Goal: Task Accomplishment & Management: Complete application form

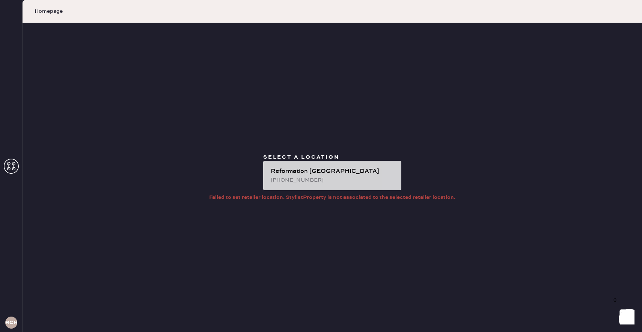
click at [350, 174] on div "Reformation [GEOGRAPHIC_DATA]" at bounding box center [333, 171] width 125 height 9
click at [313, 184] on div "Reformation [GEOGRAPHIC_DATA] [PHONE_NUMBER]" at bounding box center [332, 175] width 138 height 29
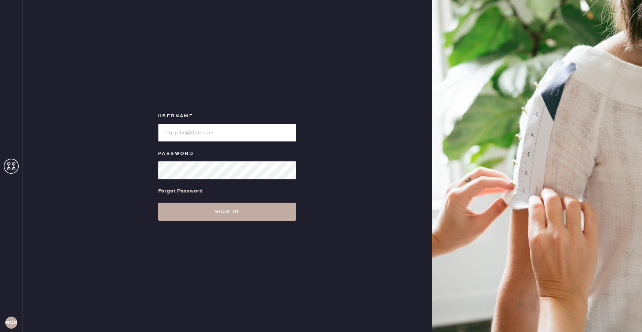
type input "reformationchestnuthill"
click at [285, 213] on button "Sign in" at bounding box center [227, 211] width 138 height 18
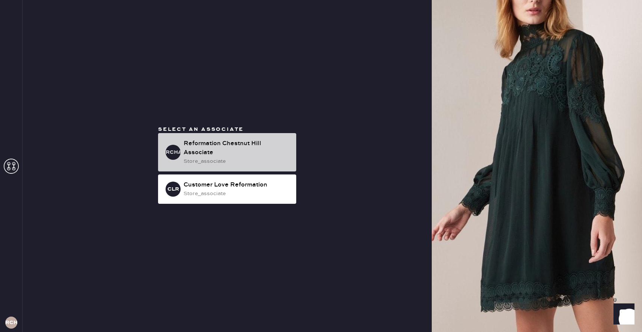
click at [244, 154] on div "Reformation Chestnut Hill Associate" at bounding box center [237, 148] width 107 height 18
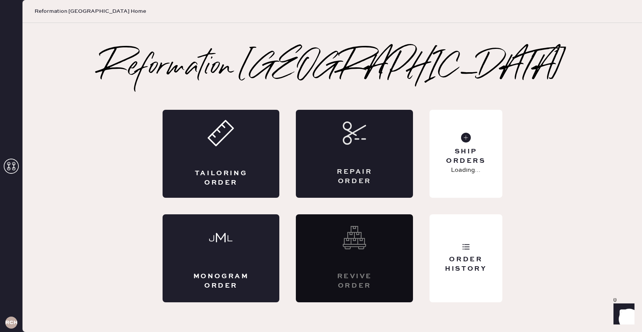
click at [384, 168] on div "Repair Order" at bounding box center [354, 154] width 117 height 88
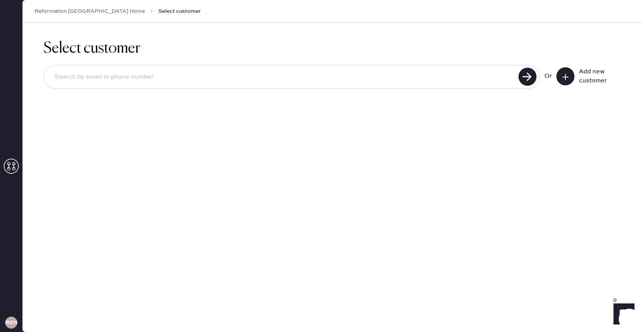
click at [570, 71] on button at bounding box center [566, 76] width 18 height 18
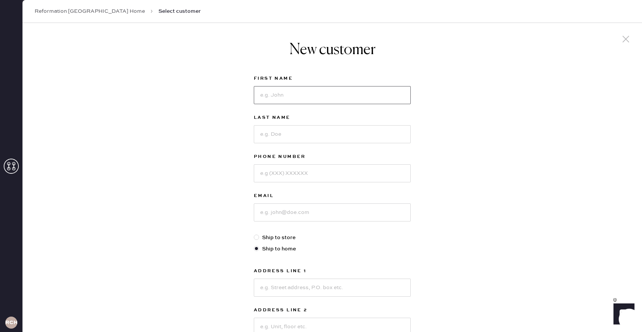
click at [274, 94] on input at bounding box center [332, 95] width 157 height 18
type input "Sally"
type input "Sparkman"
type input "8608769699"
click at [267, 211] on input at bounding box center [332, 212] width 157 height 18
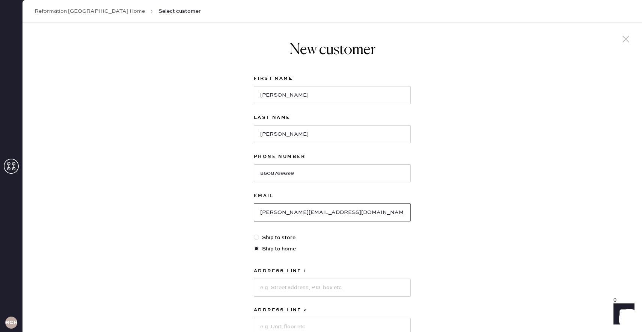
type input "sally@abouchar.ca"
click at [265, 285] on input at bounding box center [332, 287] width 157 height 18
type input "899 Congress Street"
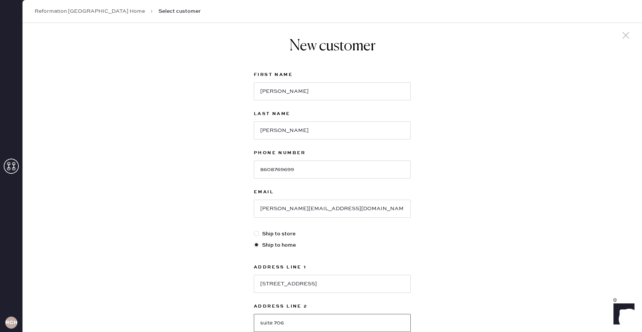
type input "suite 706"
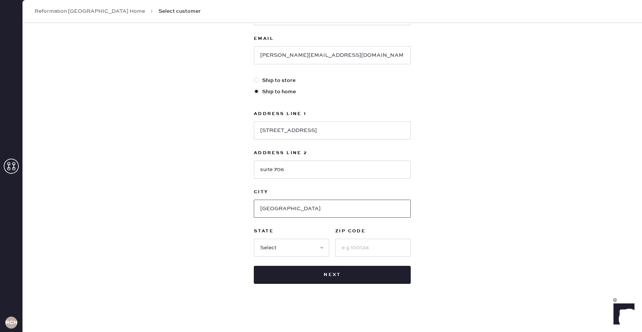
type input "Boston"
select select "MA"
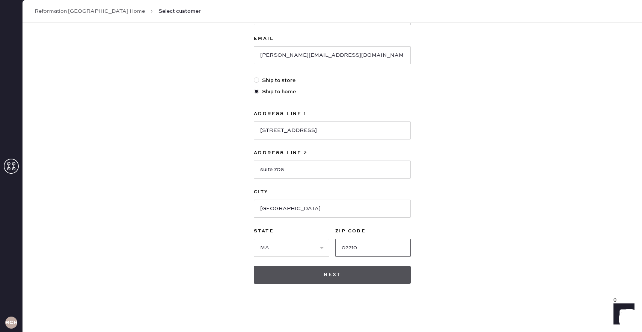
type input "02210"
click at [297, 278] on button "Next" at bounding box center [332, 274] width 157 height 18
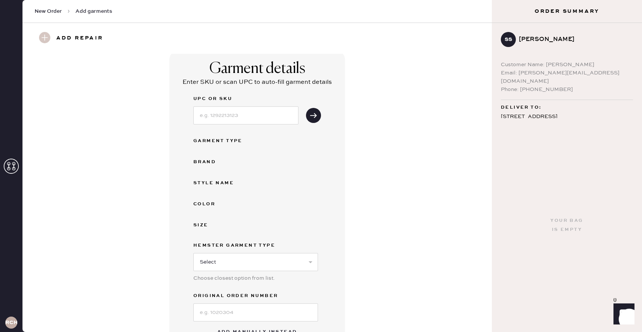
scroll to position [213, 0]
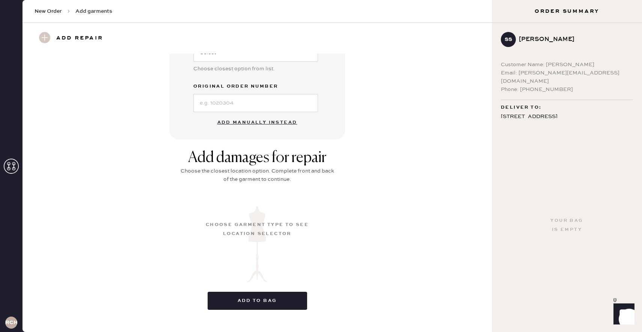
click at [269, 124] on button "Add manually instead" at bounding box center [257, 122] width 89 height 15
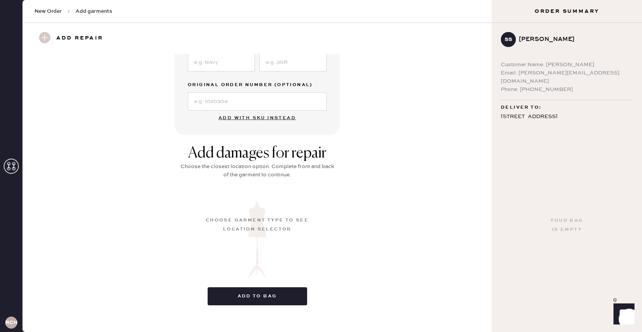
scroll to position [0, 0]
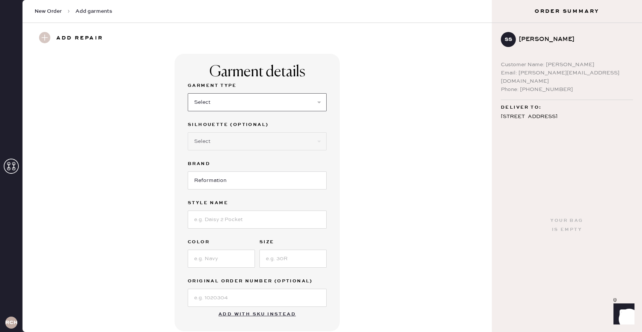
click at [282, 101] on select "Select Basic Skirt Jeans Leggings Pants Shorts Basic Sleeved Dress Basic Sleeve…" at bounding box center [257, 102] width 139 height 18
select select "7"
click at [282, 140] on select "Select Maxi Dress Midi Dress Mini Dress Other" at bounding box center [257, 141] width 139 height 18
select select "31"
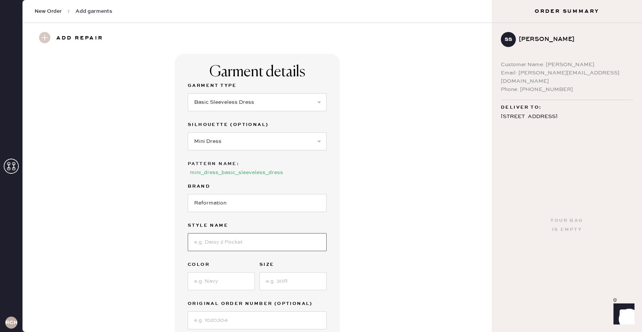
click at [238, 244] on input at bounding box center [257, 242] width 139 height 18
paste input "Ava Heavy Knit Dress"
type input "Ava Heavy Knit Dress"
click at [215, 281] on input at bounding box center [221, 281] width 67 height 18
click at [195, 279] on input "lemon" at bounding box center [221, 281] width 67 height 18
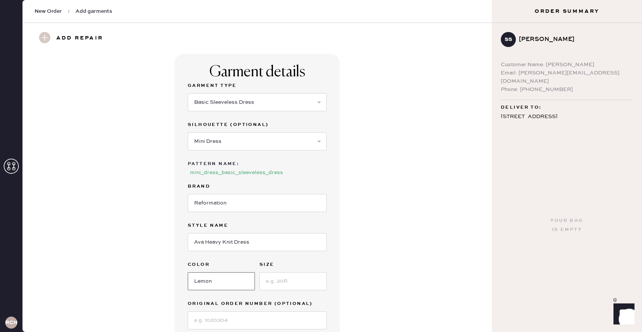
type input "Lemon"
click at [275, 282] on input at bounding box center [292, 281] width 67 height 18
type input "S"
click at [389, 287] on div "Garment details Garment Type Select Basic Skirt Jeans Leggings Pants Shorts Bas…" at bounding box center [257, 204] width 442 height 300
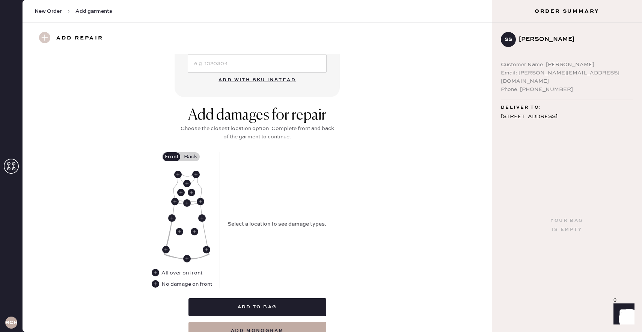
scroll to position [265, 0]
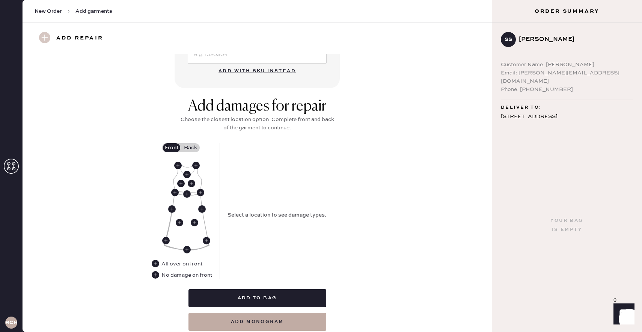
click at [193, 147] on label "Back" at bounding box center [190, 147] width 19 height 9
click at [190, 148] on input "Back" at bounding box center [190, 148] width 0 height 0
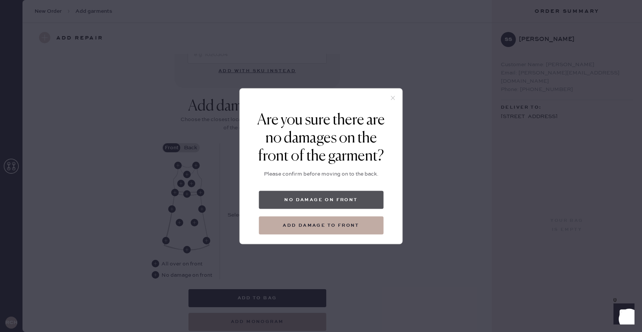
click at [321, 198] on button "No damage on front" at bounding box center [321, 199] width 125 height 18
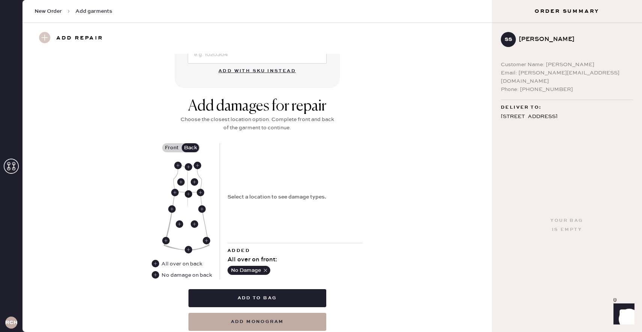
click at [189, 193] on use at bounding box center [189, 194] width 8 height 8
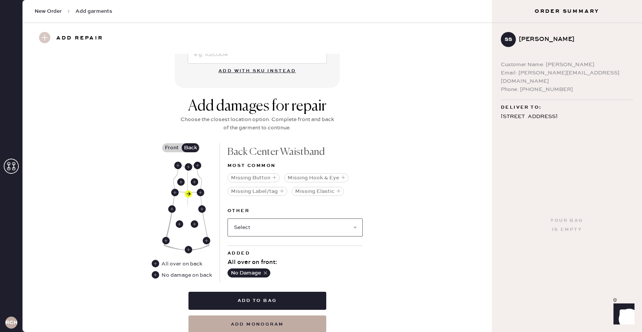
click at [274, 234] on select "Select Broken / Ripped Hem Broken Beads Broken Belt Loop Broken Button Broken C…" at bounding box center [295, 227] width 135 height 18
select select "2027"
select select
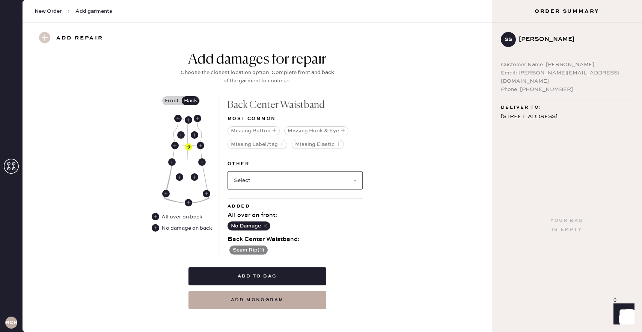
scroll to position [317, 0]
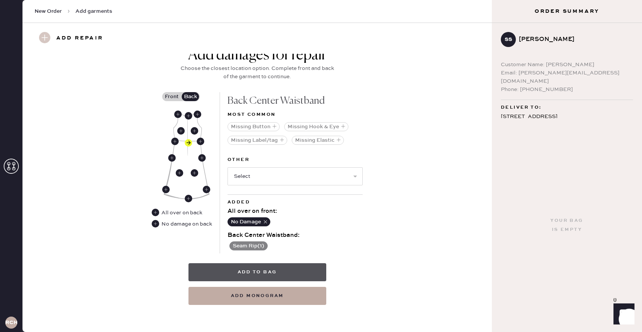
click at [314, 270] on button "Add to bag" at bounding box center [258, 272] width 138 height 18
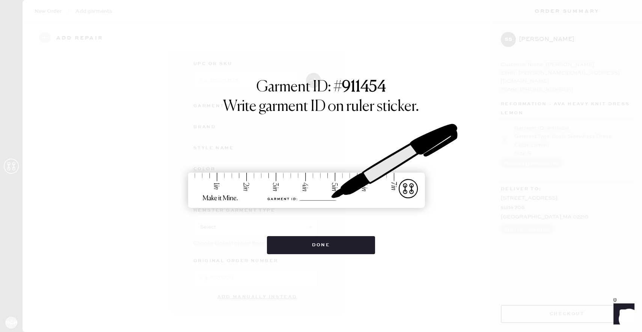
scroll to position [38, 0]
click at [332, 240] on button "Done" at bounding box center [321, 245] width 109 height 18
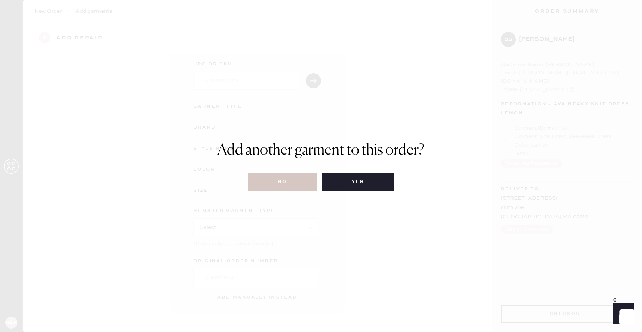
click at [320, 183] on div "No Yes" at bounding box center [320, 182] width 207 height 18
click at [310, 182] on button "No" at bounding box center [282, 182] width 69 height 18
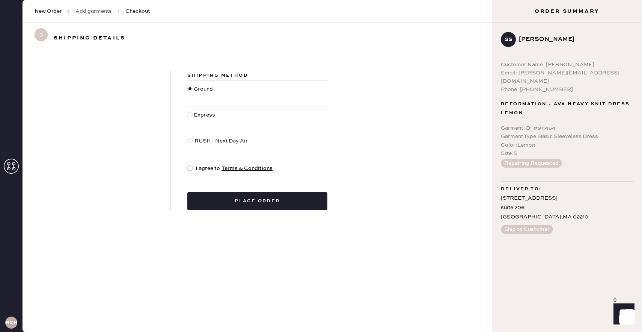
click at [192, 169] on div at bounding box center [189, 167] width 5 height 5
click at [188, 164] on input "I agree to Terms & Conditions" at bounding box center [187, 164] width 0 height 0
checkbox input "true"
click at [276, 209] on button "Place order" at bounding box center [257, 201] width 140 height 18
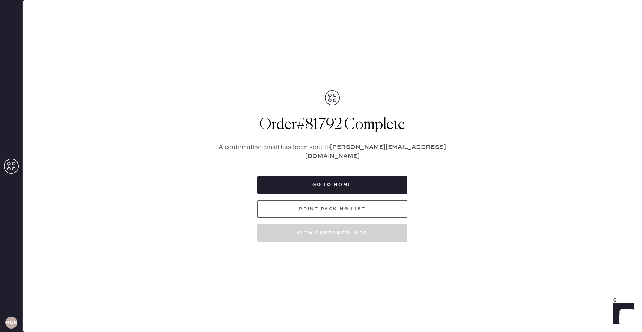
click at [347, 205] on button "Print Packing List" at bounding box center [332, 209] width 150 height 18
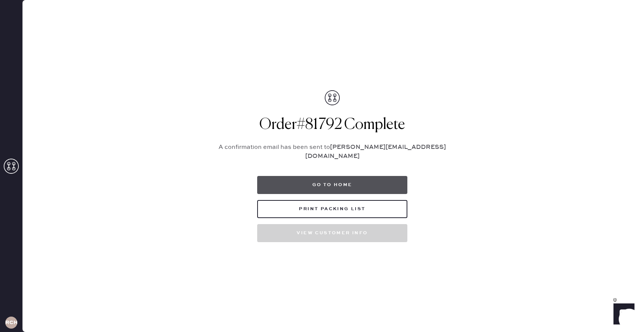
click at [382, 177] on button "Go to home" at bounding box center [332, 185] width 150 height 18
